Goal: Find specific page/section: Find specific page/section

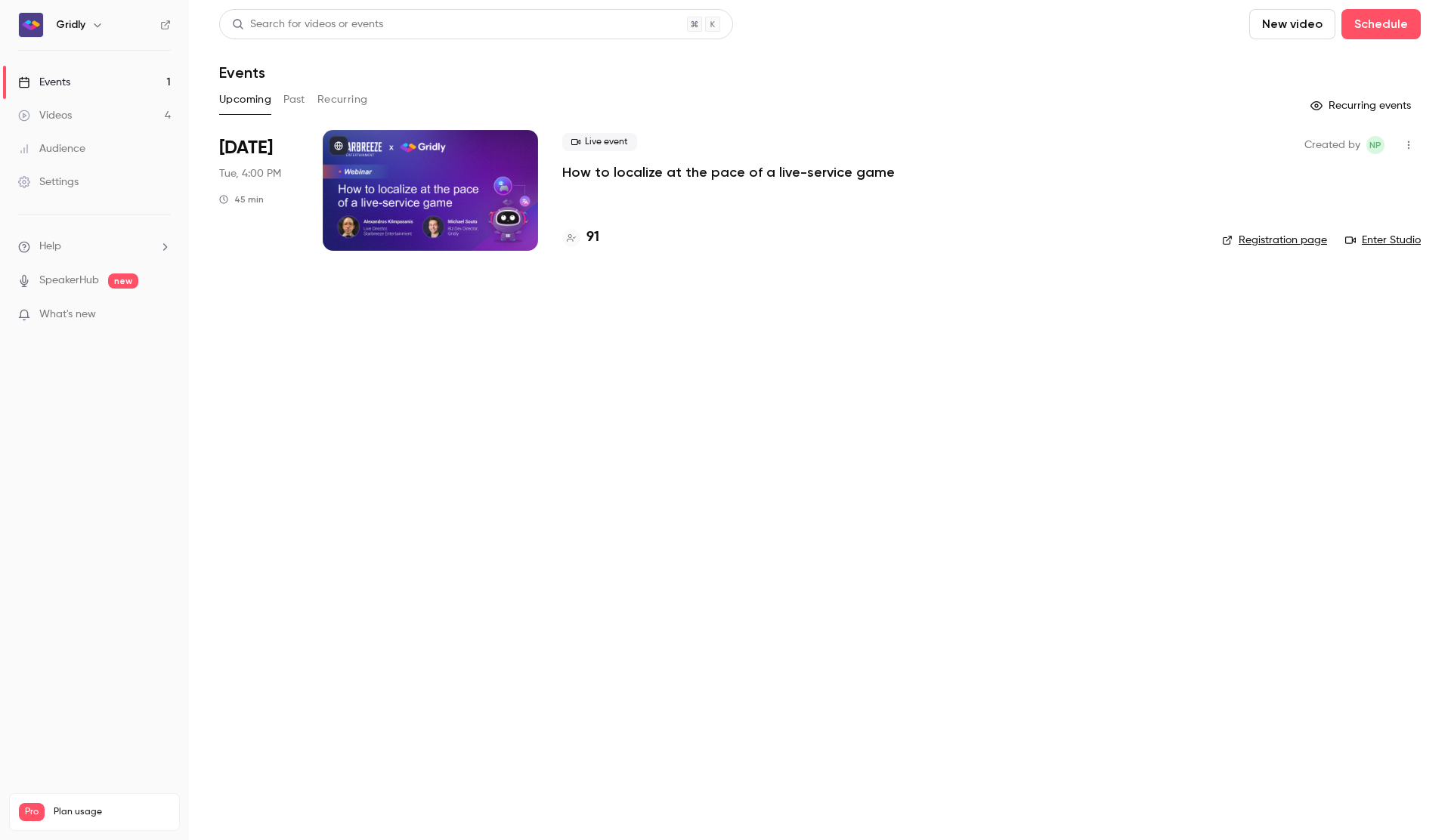
click at [844, 176] on p "How to localize at the pace of a live-service game" at bounding box center [728, 172] width 332 height 18
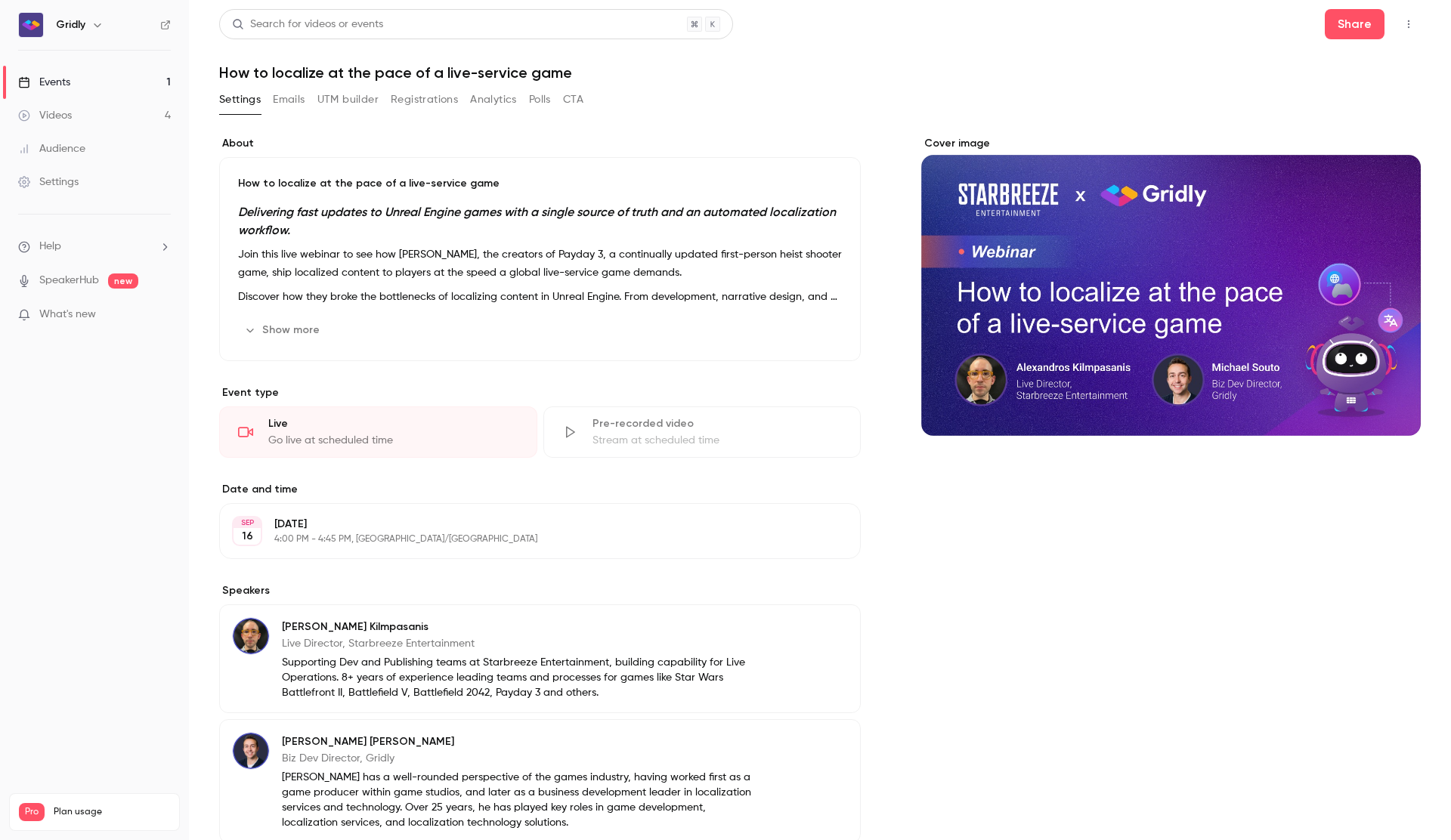
click at [432, 101] on button "Registrations" at bounding box center [424, 100] width 67 height 24
